Goal: Find specific page/section: Find specific page/section

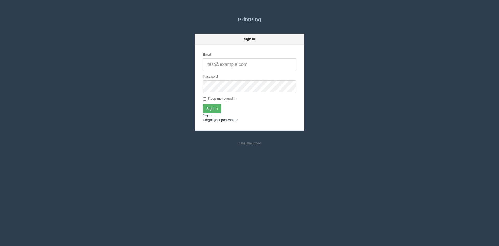
type input "[PERSON_NAME][EMAIL_ADDRESS][DOMAIN_NAME]"
click at [214, 109] on input "Sign In" at bounding box center [212, 108] width 18 height 9
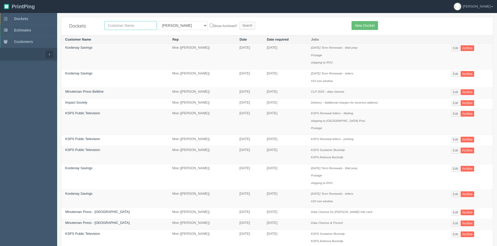
click at [137, 24] on input "text" at bounding box center [130, 25] width 52 height 9
type input "calgary inter"
click at [166, 23] on select "All Users Ali Ali Test 1 Aly Amy Ankit Arif Brandon Dan France Greg Jim Mark Ma…" at bounding box center [183, 25] width 50 height 9
select select
click at [158, 21] on select "All Users Ali Ali Test 1 Aly Amy Ankit Arif Brandon Dan France Greg Jim Mark Ma…" at bounding box center [183, 25] width 50 height 9
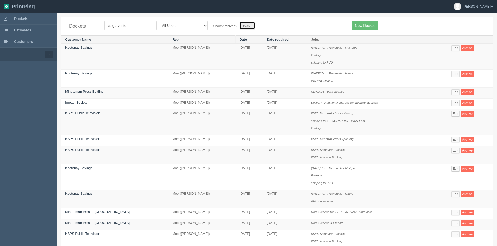
click at [240, 28] on input "Search" at bounding box center [248, 26] width 16 height 8
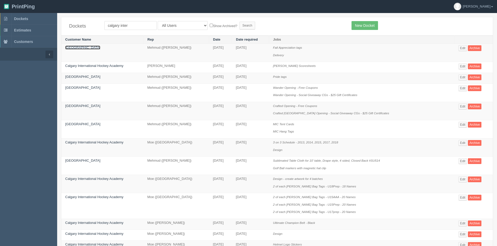
click at [100, 48] on link "Calgary International Airport" at bounding box center [82, 47] width 35 height 4
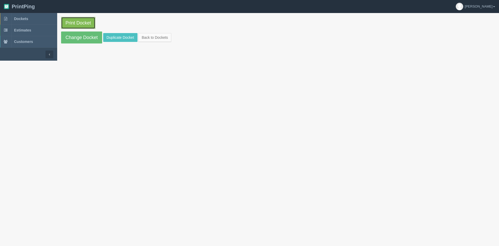
click at [76, 22] on link "Print Docket" at bounding box center [78, 23] width 34 height 12
